Goal: Navigation & Orientation: Find specific page/section

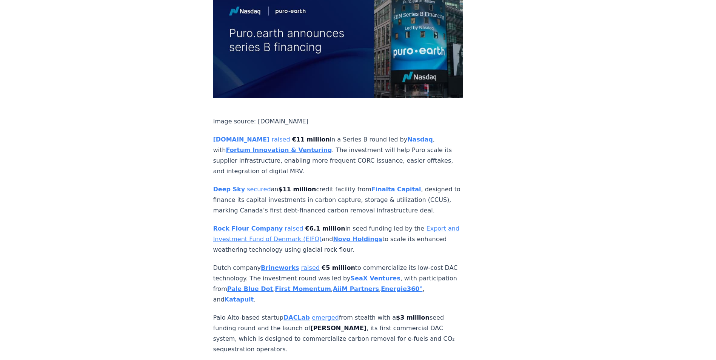
scroll to position [2238, 0]
click at [221, 186] on strong "Deep Sky" at bounding box center [229, 189] width 32 height 7
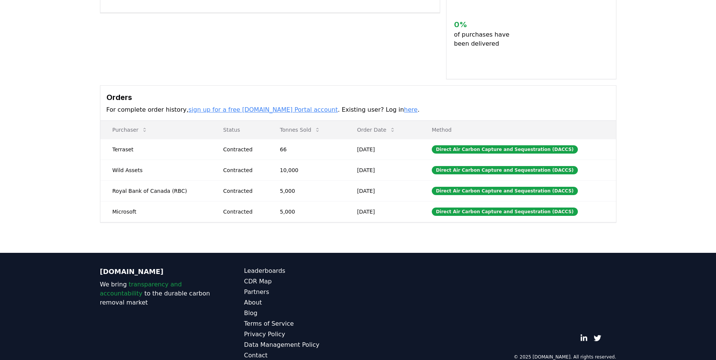
scroll to position [210, 0]
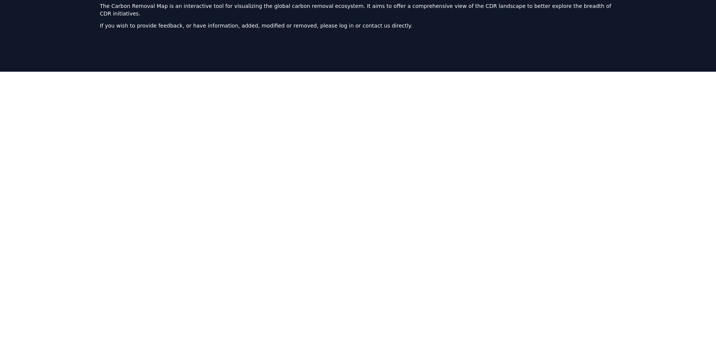
scroll to position [18, 0]
